Goal: Find specific page/section: Locate a particular part of the current website

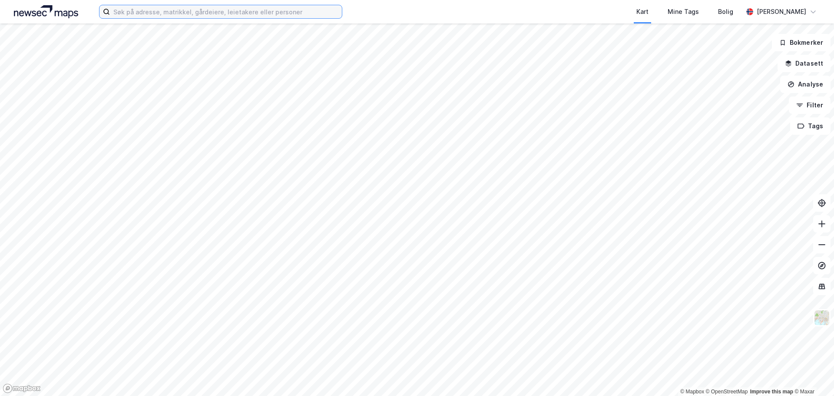
click at [232, 13] on input at bounding box center [226, 11] width 232 height 13
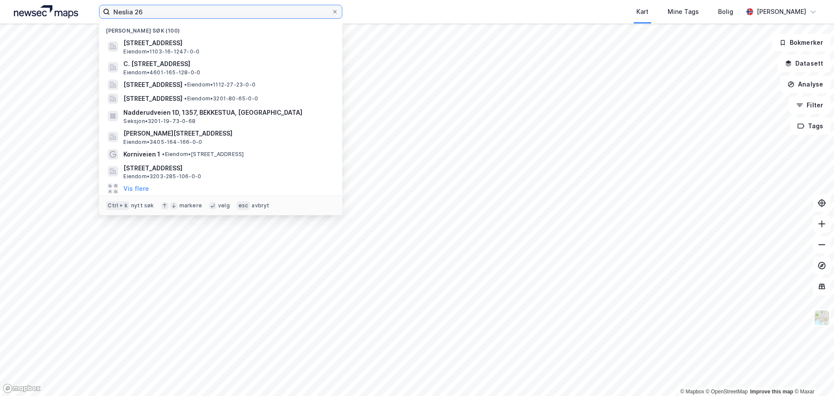
type input "Neslia 26"
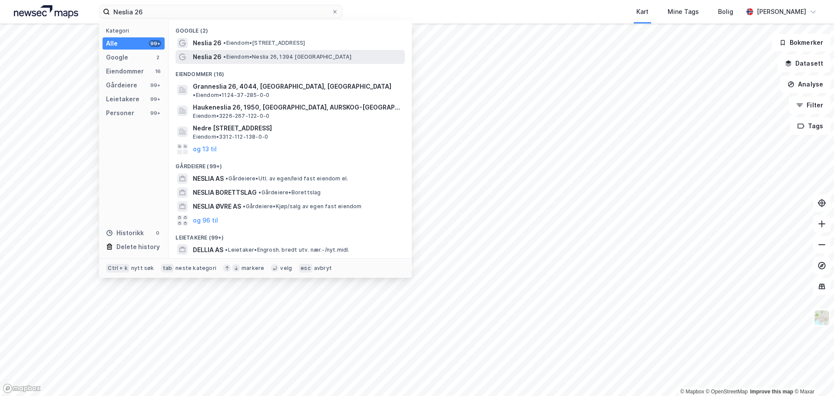
click at [213, 58] on span "Neslia 26" at bounding box center [207, 57] width 29 height 10
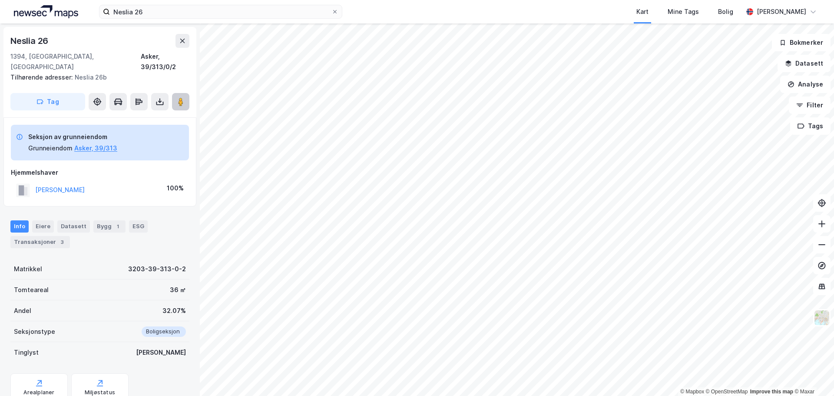
click at [181, 97] on image at bounding box center [180, 101] width 5 height 9
